Goal: Task Accomplishment & Management: Manage account settings

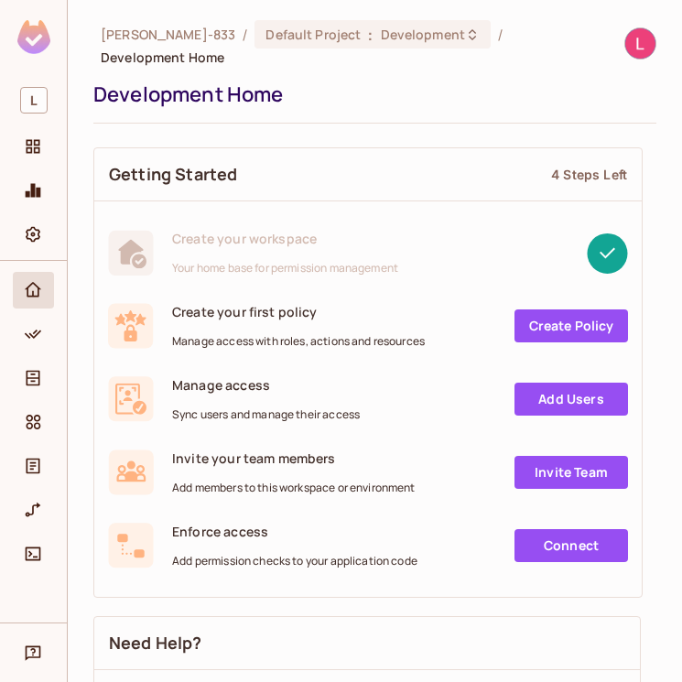
click at [27, 49] on img at bounding box center [33, 37] width 33 height 34
click at [27, 207] on div "Monitoring" at bounding box center [33, 190] width 41 height 37
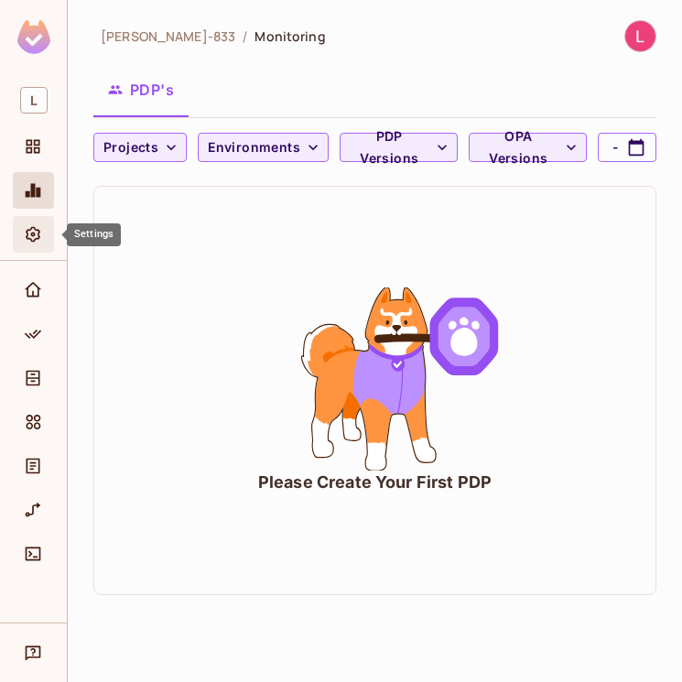
click at [50, 241] on div "Settings" at bounding box center [35, 234] width 31 height 22
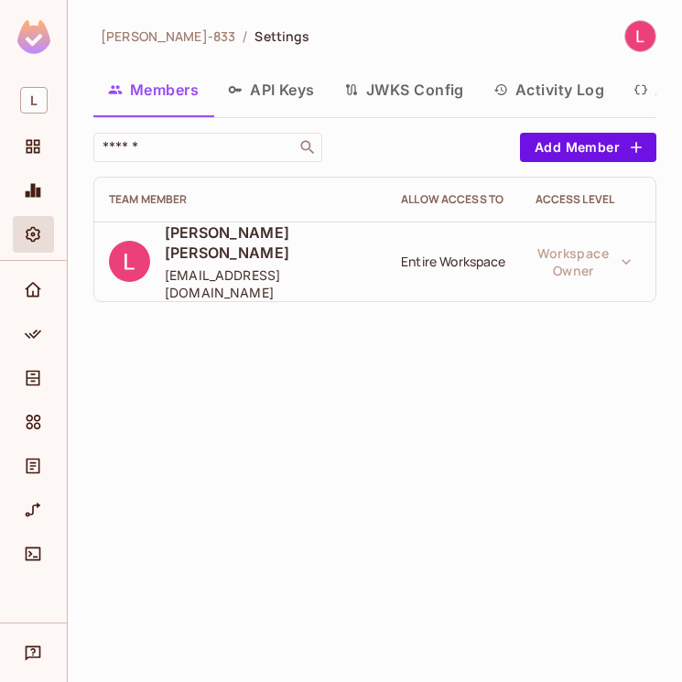
click at [273, 103] on button "API Keys" at bounding box center [271, 90] width 116 height 46
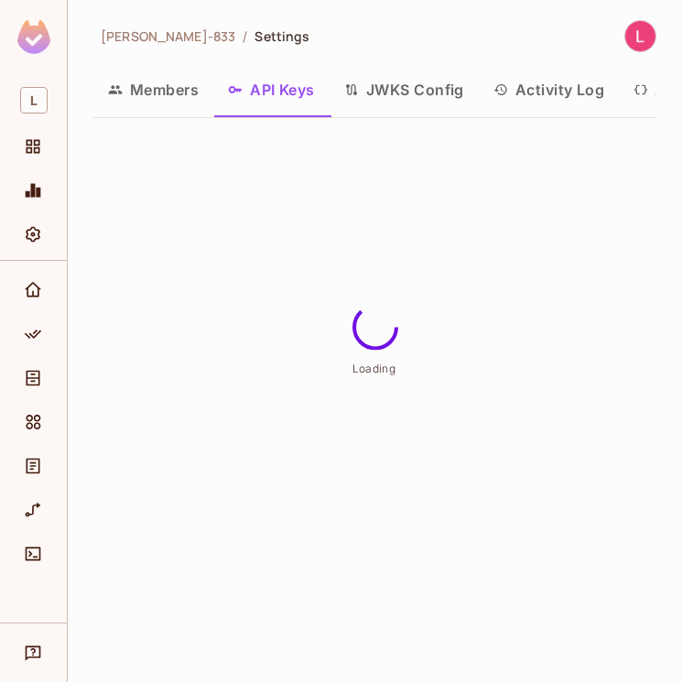
click at [172, 88] on button "Members" at bounding box center [153, 90] width 120 height 46
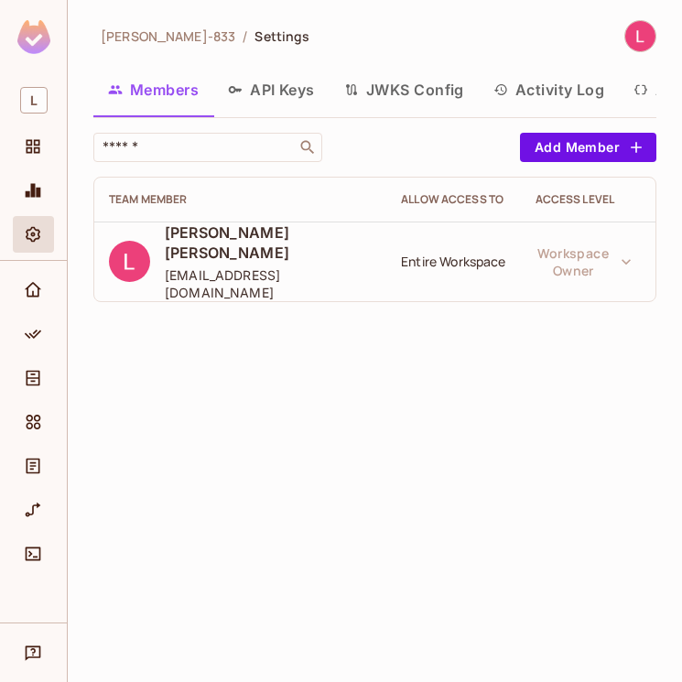
click at [267, 84] on button "API Keys" at bounding box center [271, 90] width 116 height 46
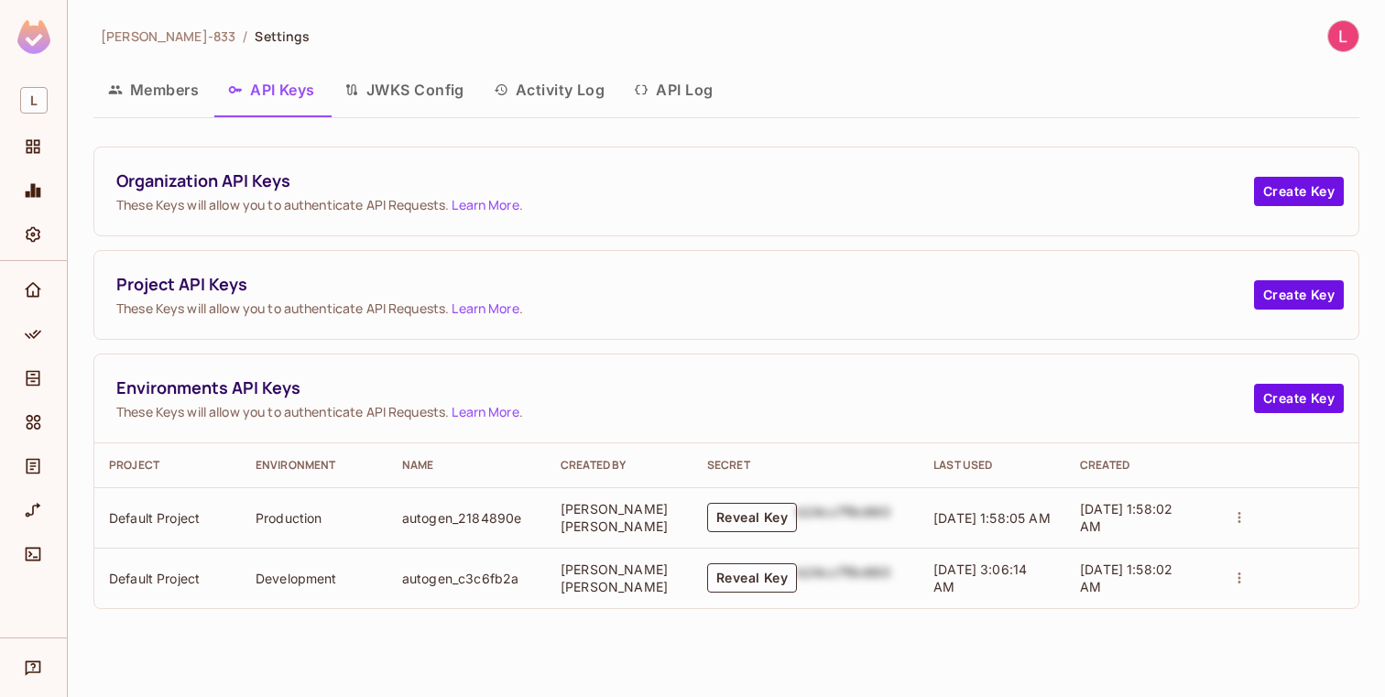
click at [681, 512] on button "Reveal Key" at bounding box center [752, 517] width 90 height 29
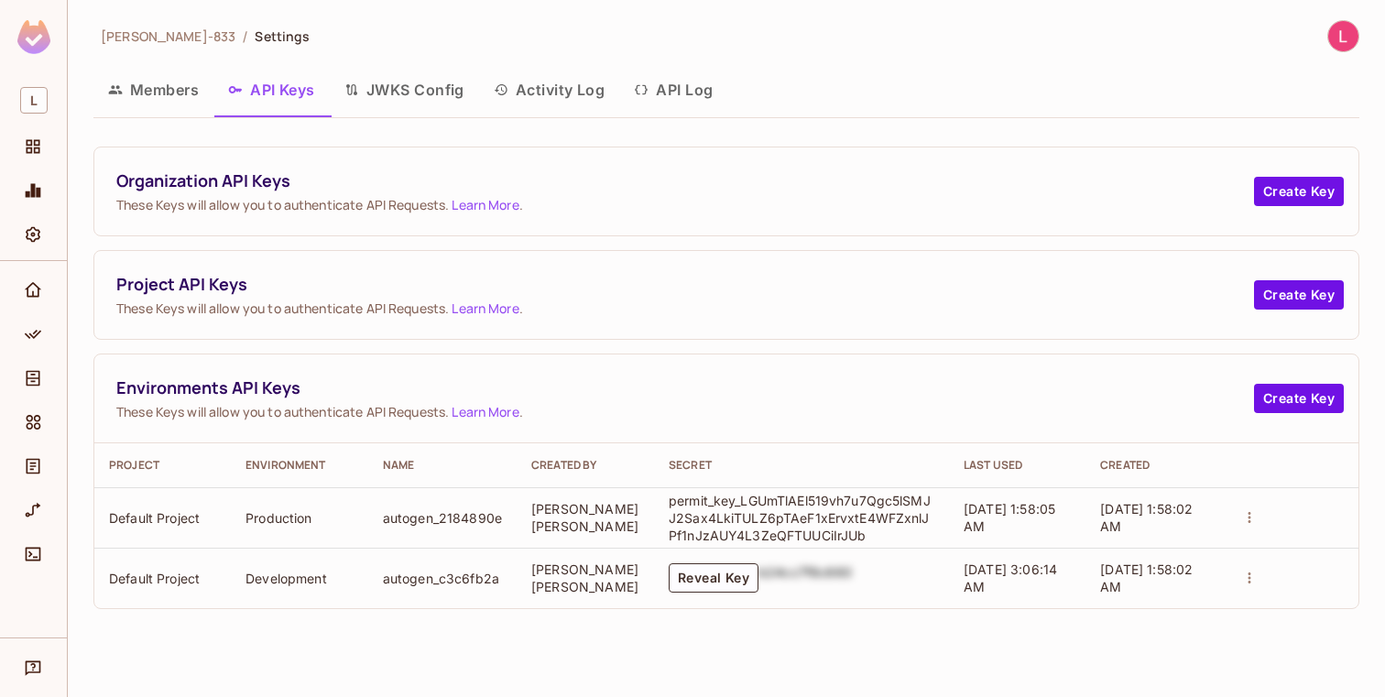
click at [681, 521] on p "permit_key_LGUmTlAEl519vh7u7Qgc5lSMJJ2Sax4LkiTULZ6pTAeF1xErvxtE4WFZxnlJPf1nJzAU…" at bounding box center [801, 518] width 266 height 52
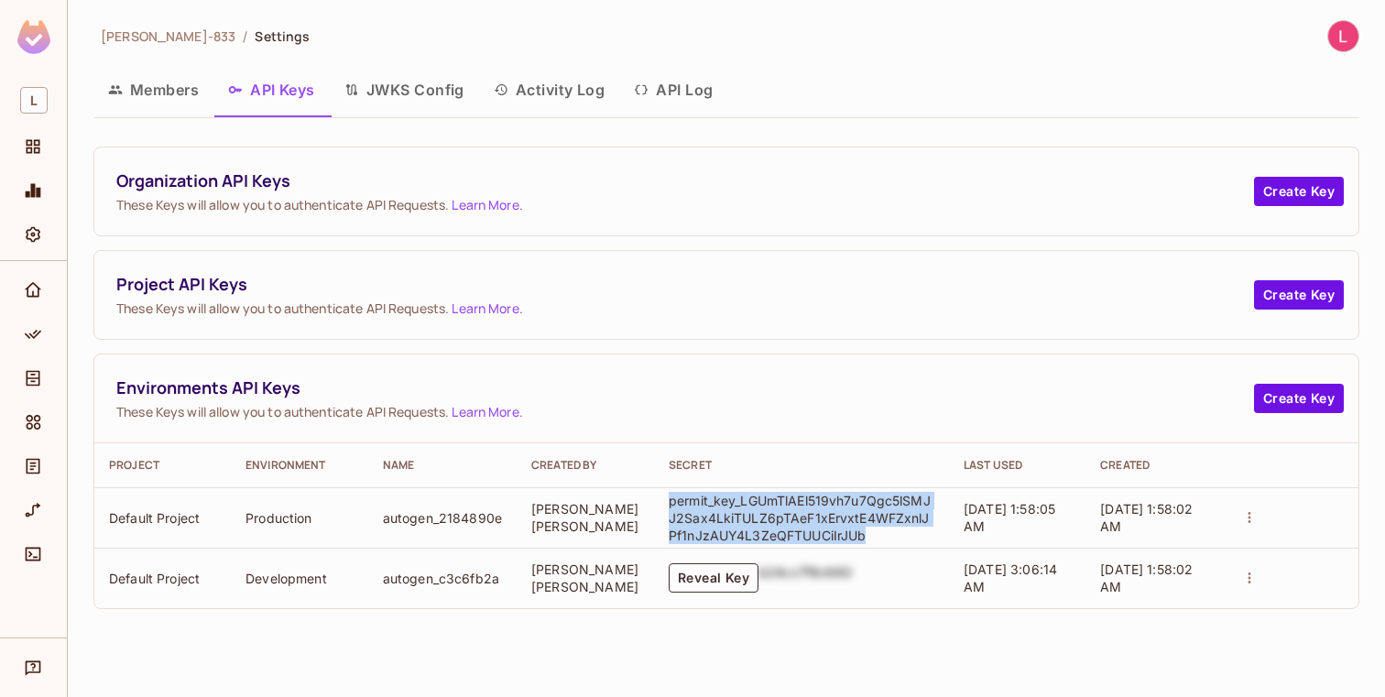
click at [681, 521] on p "permit_key_LGUmTlAEl519vh7u7Qgc5lSMJJ2Sax4LkiTULZ6pTAeF1xErvxtE4WFZxnlJPf1nJzAU…" at bounding box center [801, 518] width 266 height 52
copy p "permit_key_LGUmTlAEl519vh7u7Qgc5lSMJJ2Sax4LkiTULZ6pTAeF1xErvxtE4WFZxnlJPf1nJzAU…"
